Goal: Task Accomplishment & Management: Manage account settings

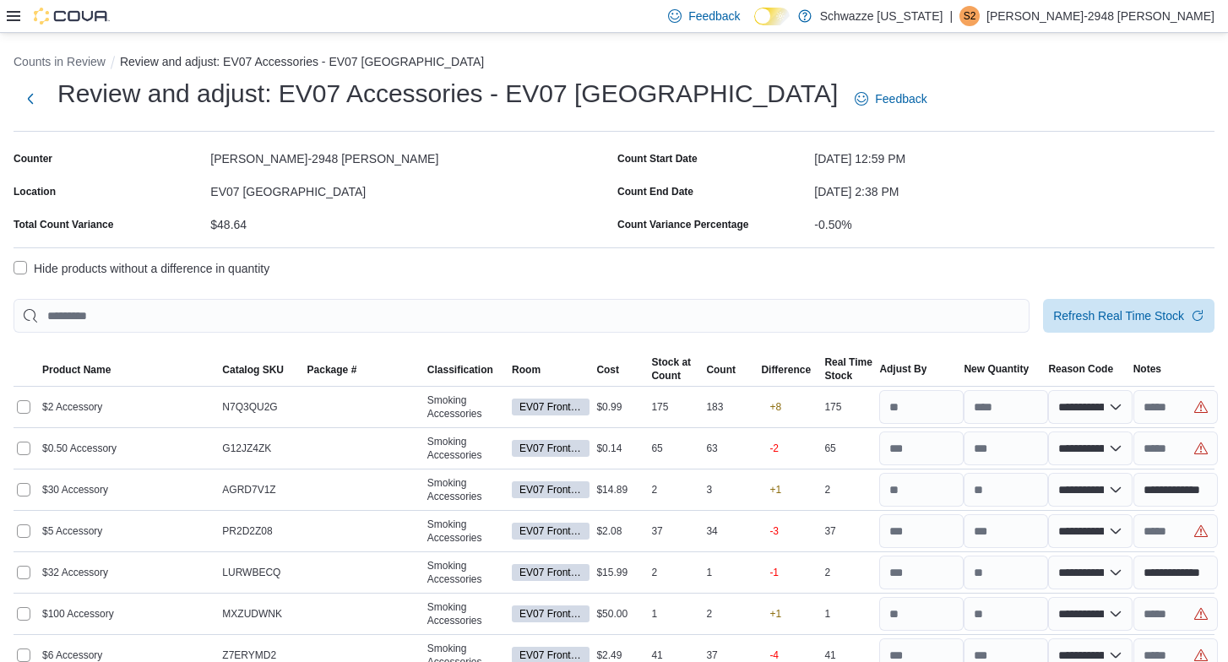
select select "**********"
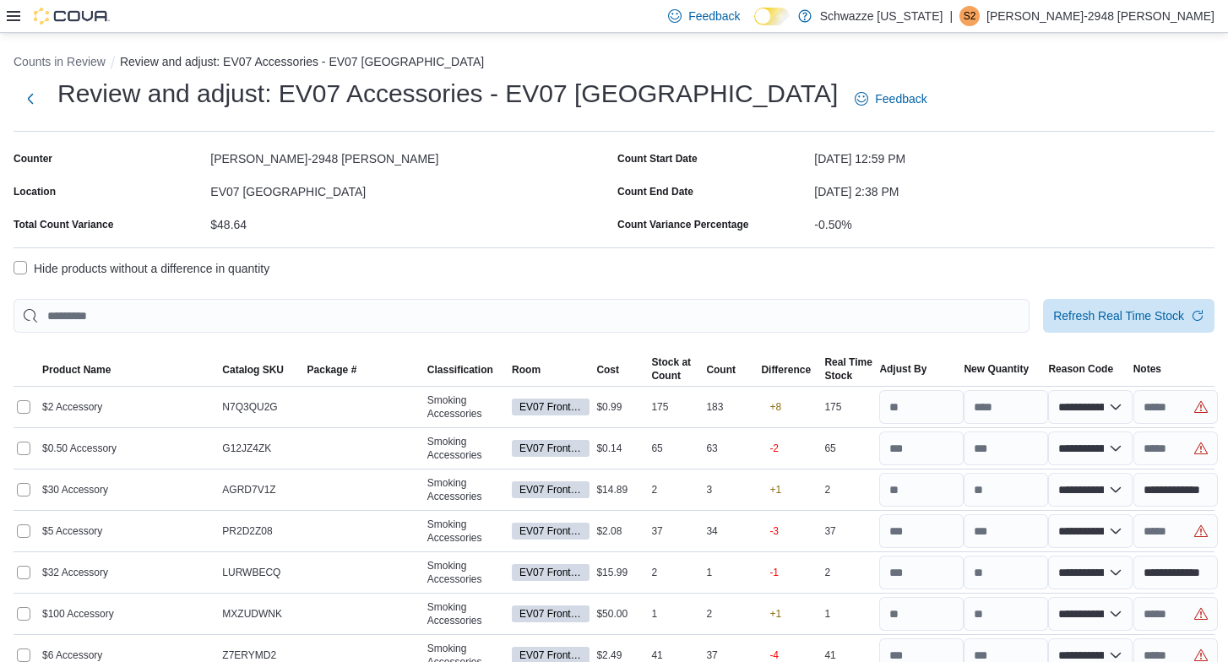
select select "**********"
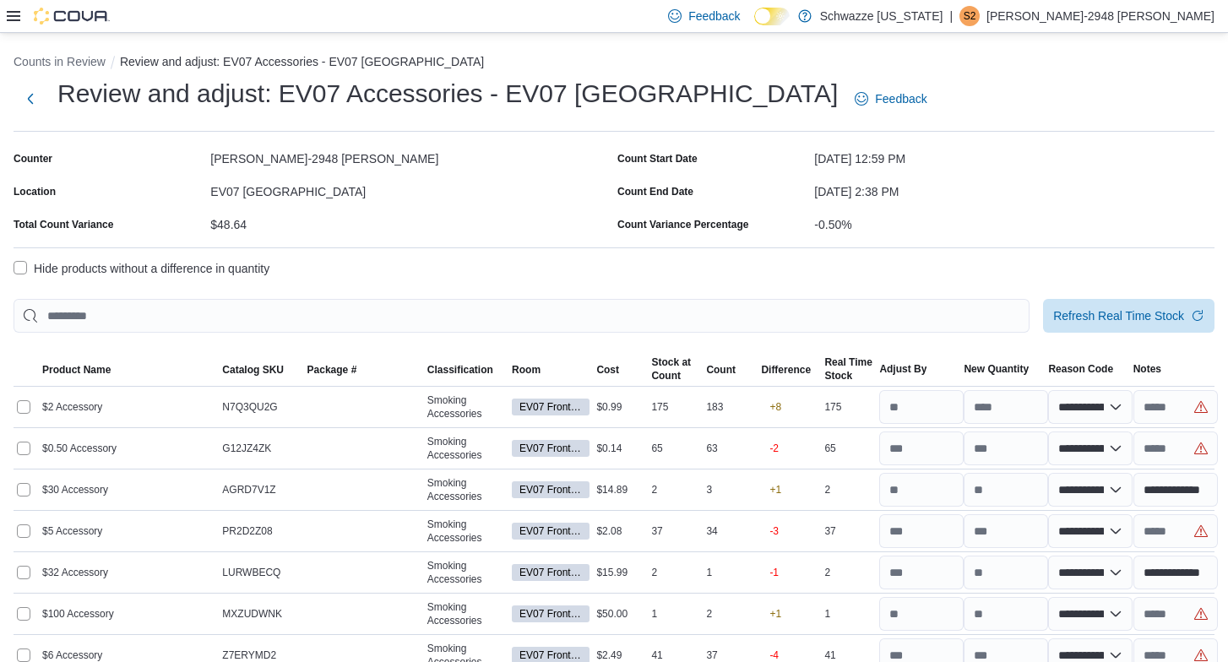
select select "**********"
